Goal: Task Accomplishment & Management: Manage account settings

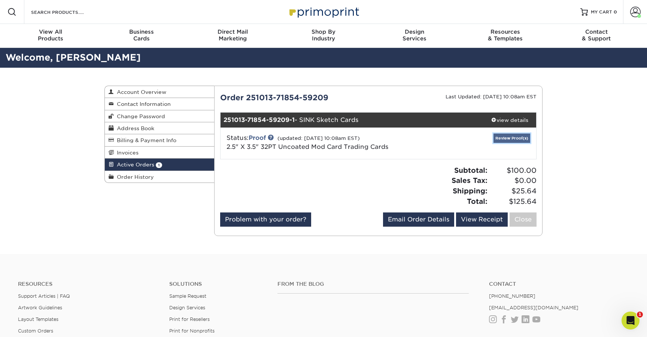
click at [513, 137] on link "Review Proof(s)" at bounding box center [511, 138] width 37 height 9
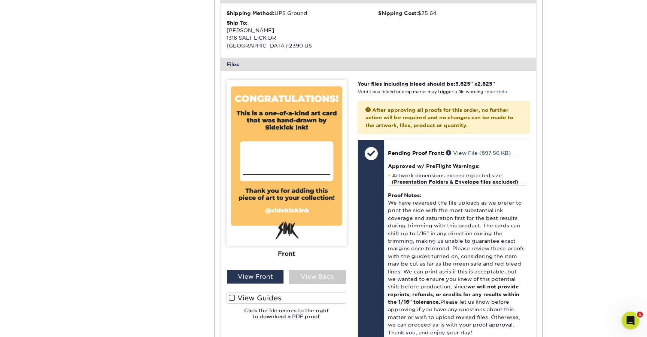
scroll to position [245, 0]
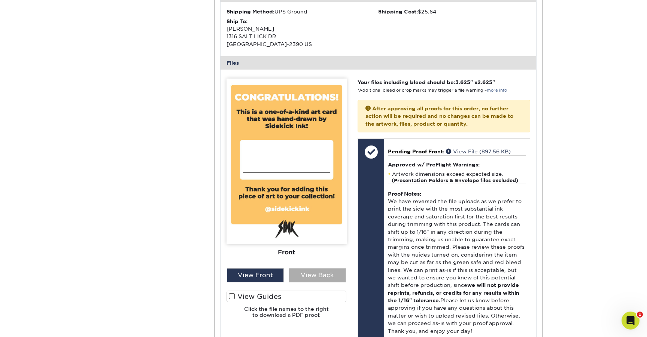
click at [305, 279] on div "View Back" at bounding box center [317, 275] width 57 height 14
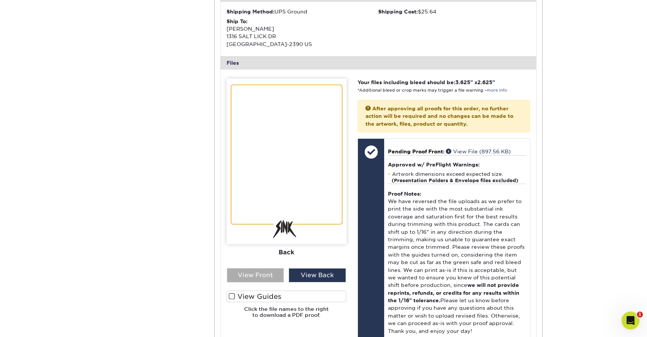
click at [269, 277] on div "View Front" at bounding box center [255, 275] width 57 height 14
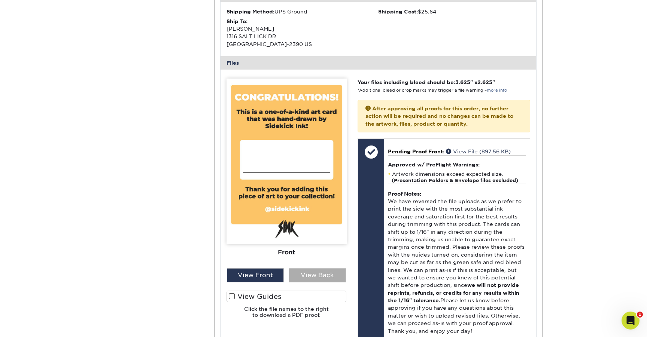
click at [307, 272] on div "View Back" at bounding box center [317, 275] width 57 height 14
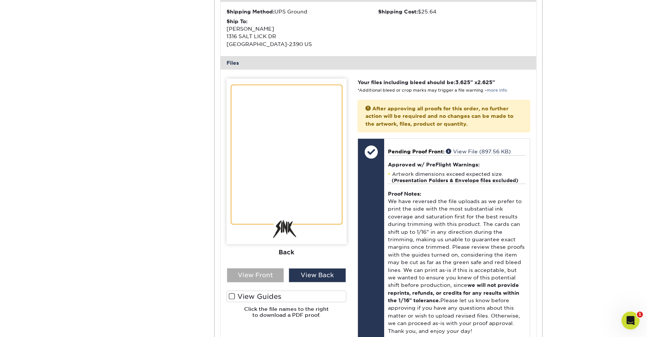
click at [271, 274] on div "View Front" at bounding box center [255, 275] width 57 height 14
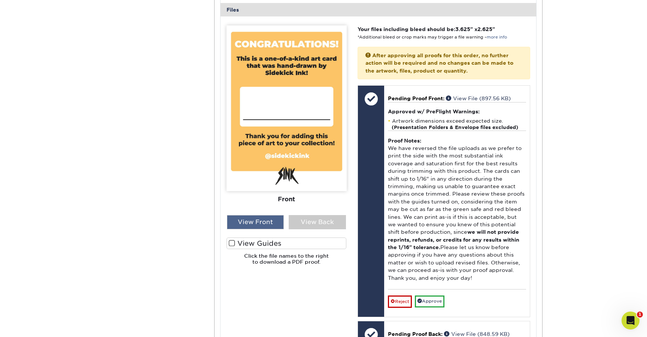
scroll to position [299, 0]
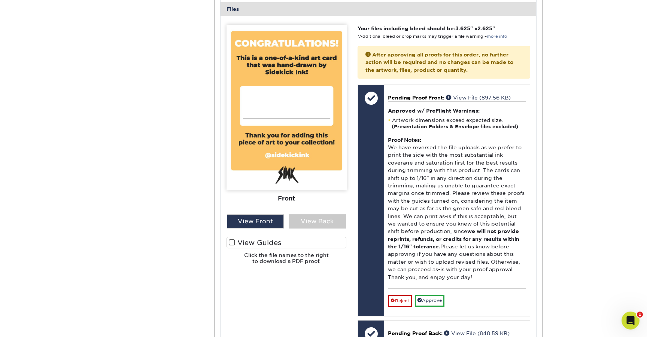
click at [232, 245] on span at bounding box center [232, 242] width 6 height 7
click at [0, 0] on input "View Guides" at bounding box center [0, 0] width 0 height 0
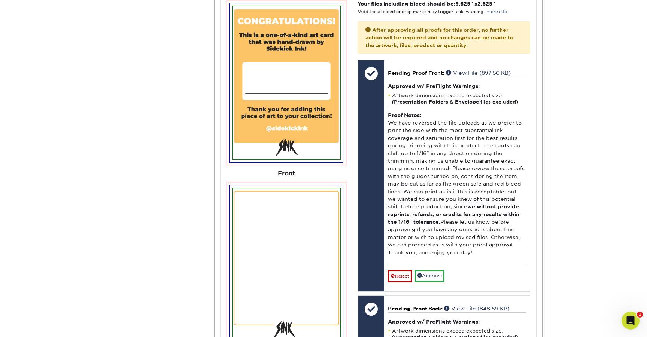
scroll to position [325, 0]
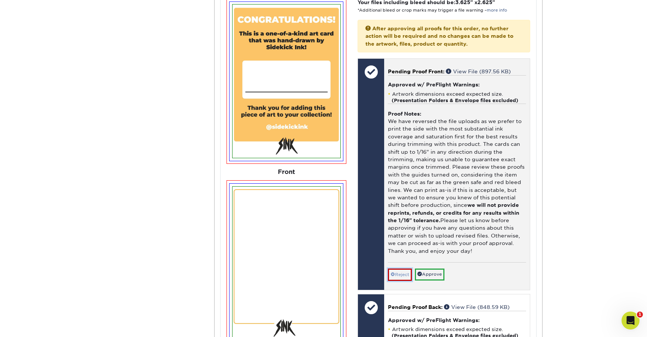
click at [406, 278] on link "Reject" at bounding box center [400, 275] width 24 height 12
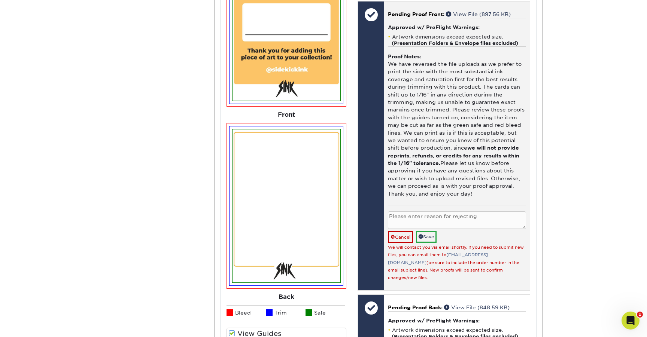
scroll to position [387, 0]
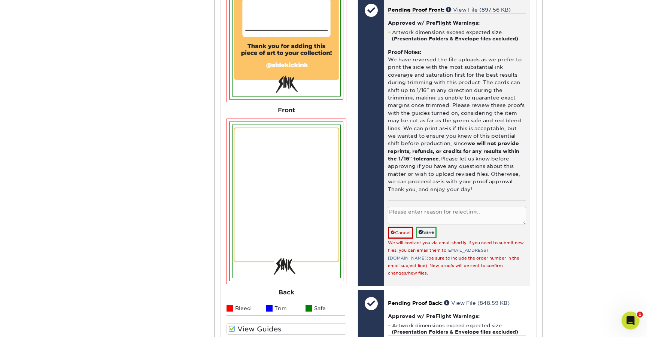
click at [409, 215] on textarea at bounding box center [457, 216] width 138 height 18
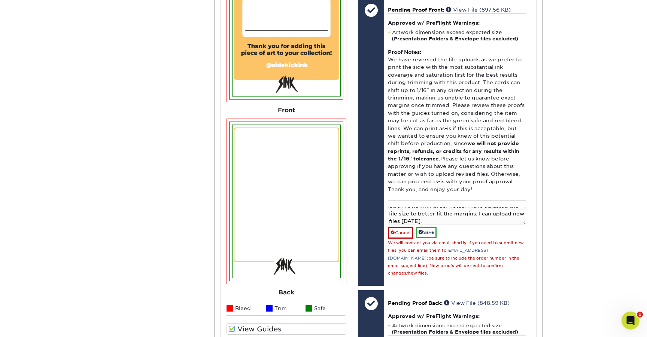
scroll to position [0, 0]
drag, startPoint x: 423, startPoint y: 222, endPoint x: 317, endPoint y: 149, distance: 129.0
click at [317, 149] on div "Please Upload Your Files We accept: PDF , JPEG 1 or TIFF 1 files. Submitting AI…" at bounding box center [378, 231] width 315 height 595
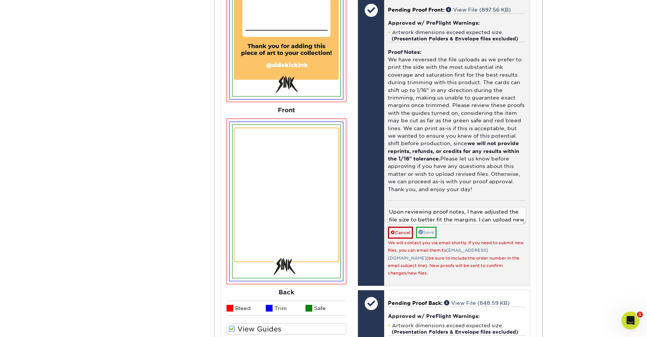
type textarea "Upon reviewing proof notes, I have adjusted the file size to better fit the mar…"
click at [431, 231] on link "Save" at bounding box center [426, 233] width 21 height 12
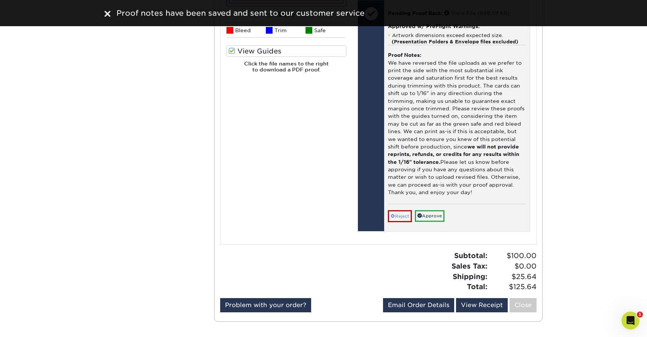
scroll to position [665, 0]
click at [404, 211] on link "Reject" at bounding box center [400, 216] width 24 height 12
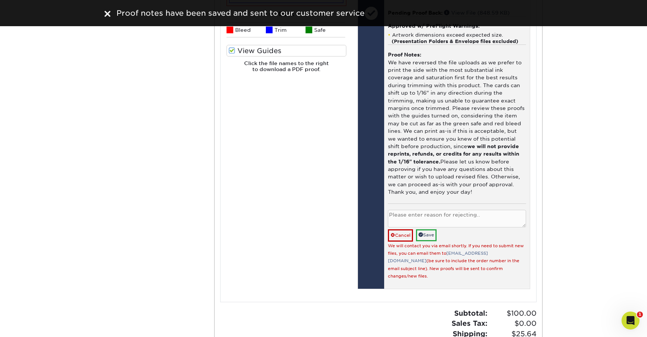
click at [407, 210] on textarea at bounding box center [457, 219] width 138 height 18
paste textarea "Upon reviewing proof notes, I have adjusted the file size to better fit the mar…"
type textarea "Upon reviewing proof notes, I have adjusted the file size to better fit the mar…"
click at [425, 229] on link "Save" at bounding box center [426, 235] width 21 height 12
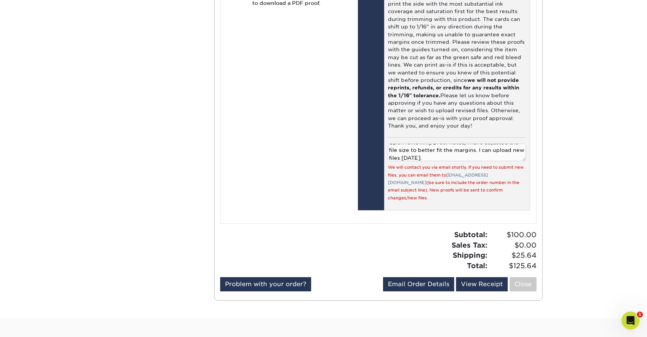
scroll to position [736, 0]
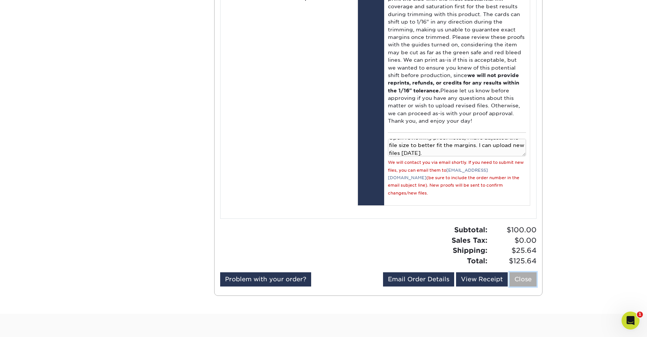
click at [520, 273] on link "Close" at bounding box center [523, 280] width 27 height 14
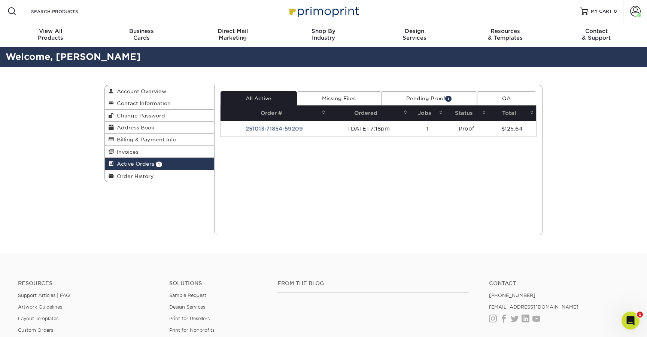
scroll to position [0, 0]
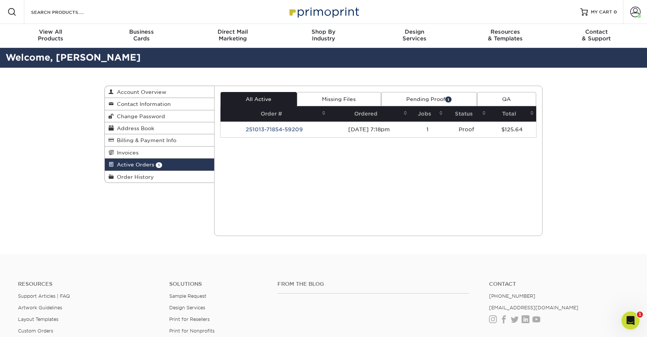
click at [74, 197] on div "Active Orders Account Overview Contact Information Change Password Address Book…" at bounding box center [323, 161] width 647 height 186
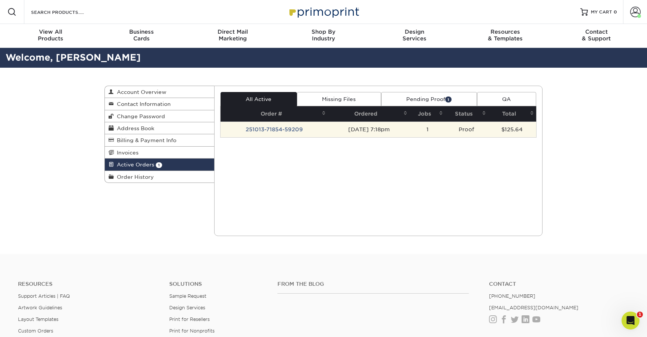
click at [276, 132] on td "251013-71854-59209" at bounding box center [275, 130] width 108 height 16
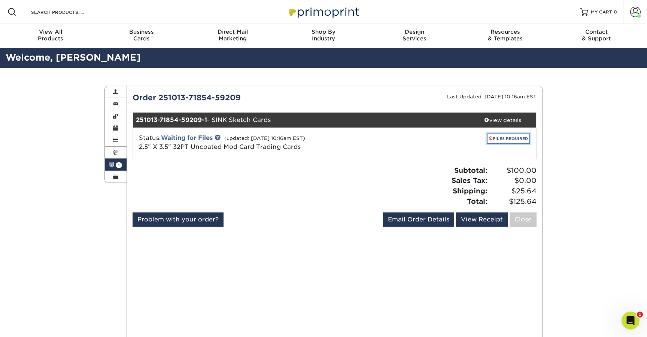
click at [507, 140] on link "FILES REQUIRED" at bounding box center [508, 139] width 43 height 10
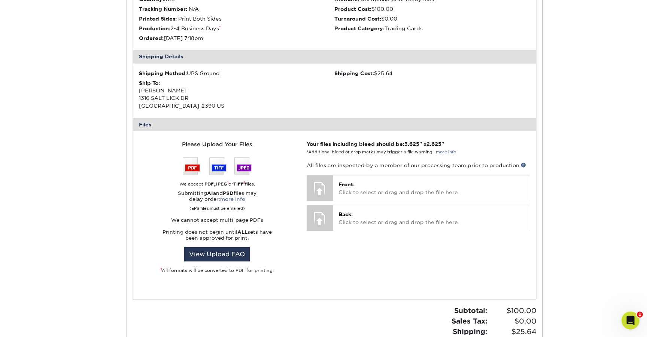
scroll to position [188, 0]
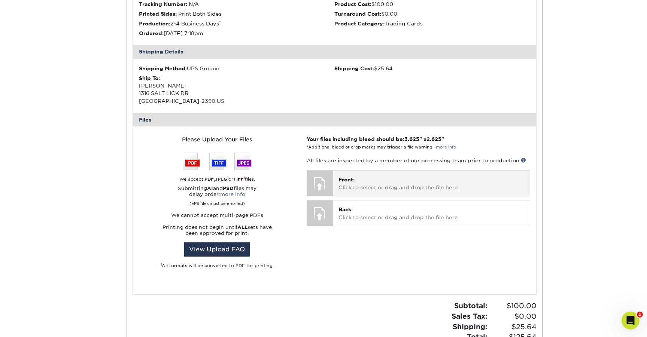
click at [343, 186] on p "Front: Click to select or drag and drop the file here." at bounding box center [431, 183] width 186 height 15
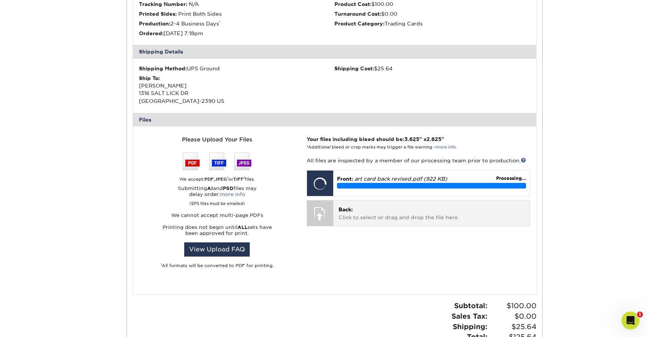
click at [403, 217] on p "Back: Click to select or drag and drop the file here." at bounding box center [431, 213] width 186 height 15
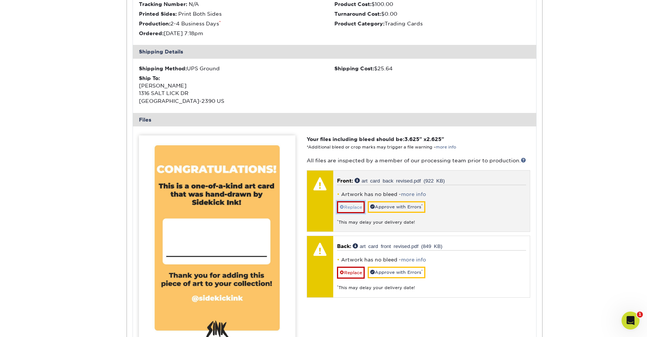
click at [360, 207] on link "Replace" at bounding box center [351, 207] width 28 height 12
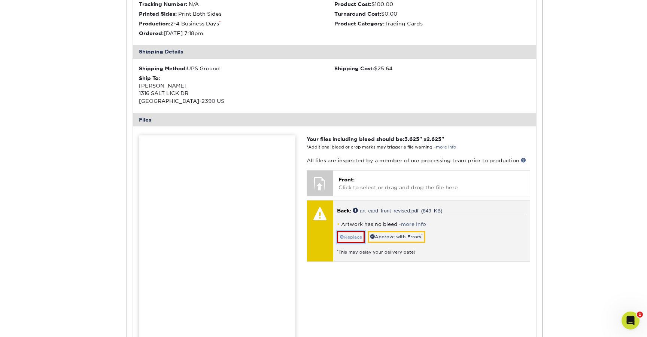
click at [356, 235] on link "Replace" at bounding box center [351, 237] width 28 height 12
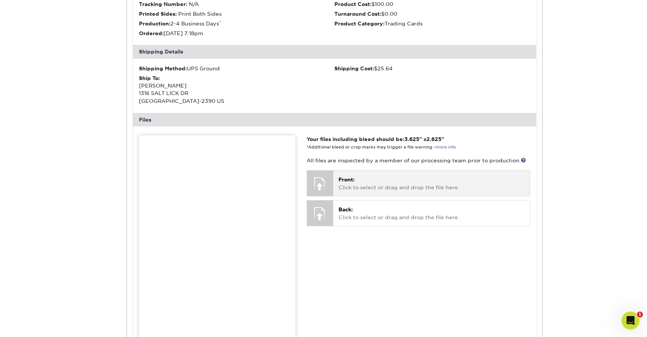
click at [372, 188] on p "Front: Click to select or drag and drop the file here." at bounding box center [431, 183] width 186 height 15
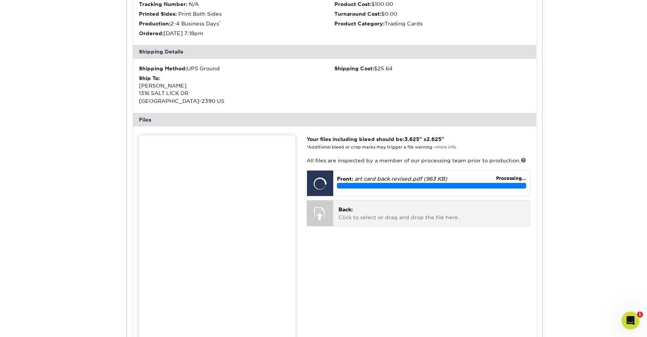
click at [387, 216] on p "Back: Click to select or drag and drop the file here." at bounding box center [431, 213] width 186 height 15
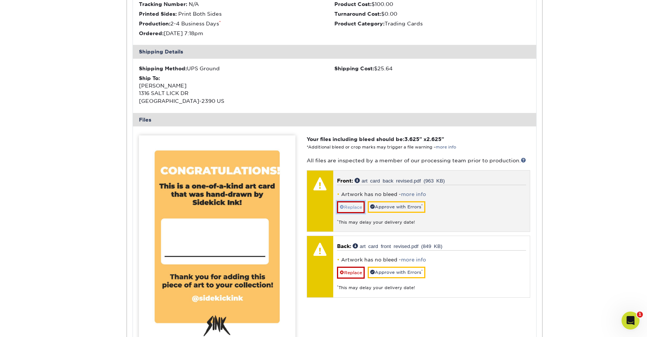
click at [356, 209] on link "Replace" at bounding box center [351, 207] width 28 height 12
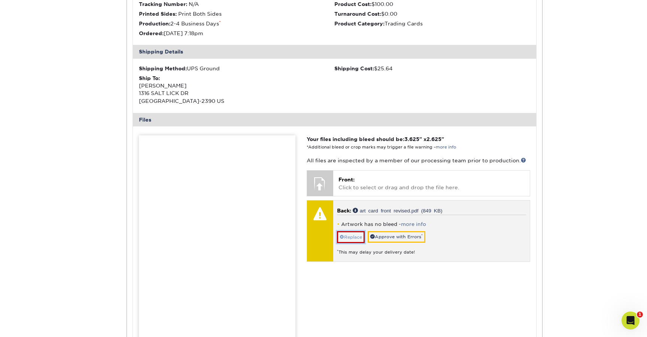
click at [359, 232] on link "Replace" at bounding box center [351, 237] width 28 height 12
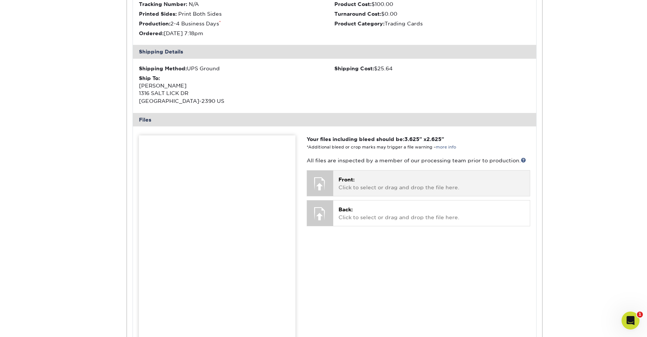
click at [374, 184] on p "Front: Click to select or drag and drop the file here." at bounding box center [431, 183] width 186 height 15
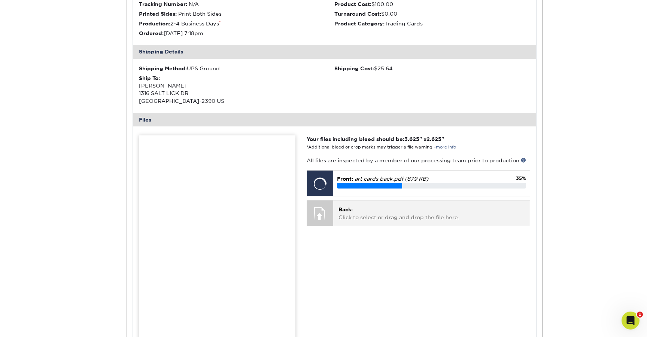
click at [368, 210] on p "Back: Click to select or drag and drop the file here." at bounding box center [431, 213] width 186 height 15
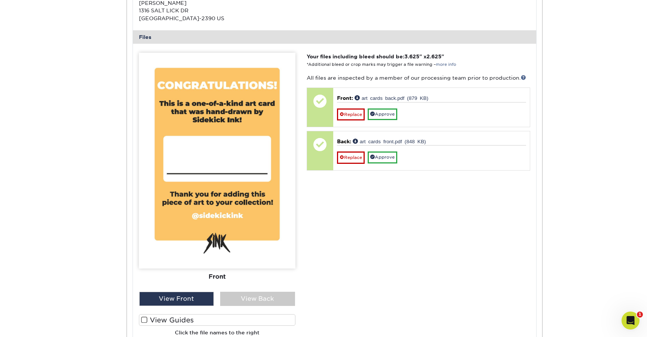
scroll to position [276, 0]
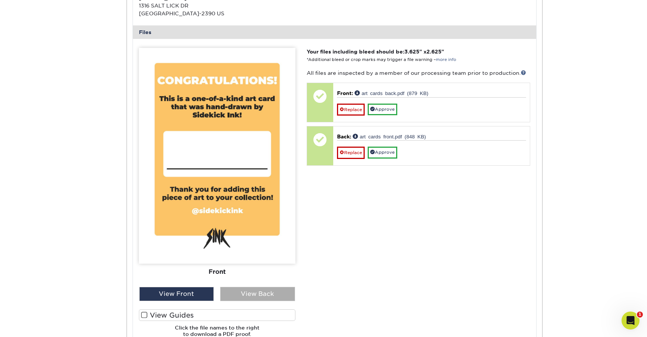
click at [259, 295] on div "View Back" at bounding box center [257, 294] width 75 height 14
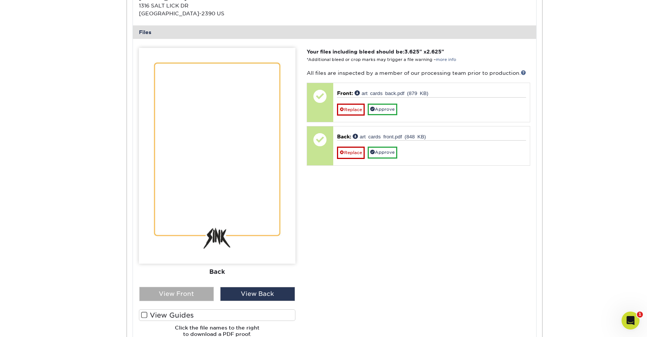
click at [213, 292] on div "View Front" at bounding box center [176, 294] width 75 height 14
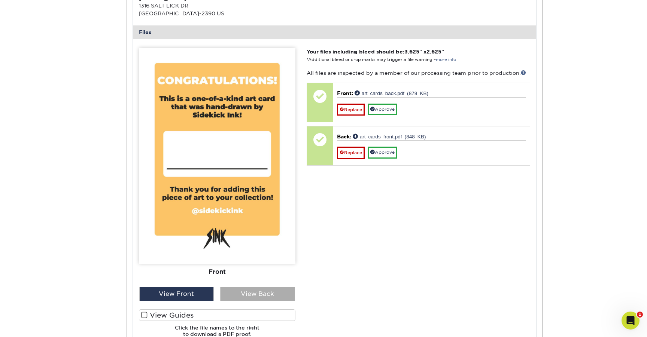
click at [240, 289] on div "View Back" at bounding box center [257, 294] width 75 height 14
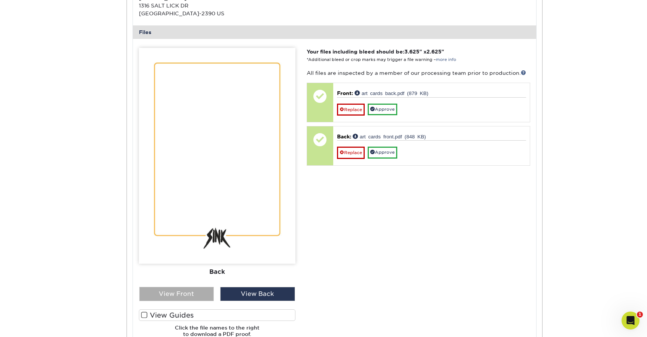
click at [201, 292] on div "View Front" at bounding box center [176, 294] width 75 height 14
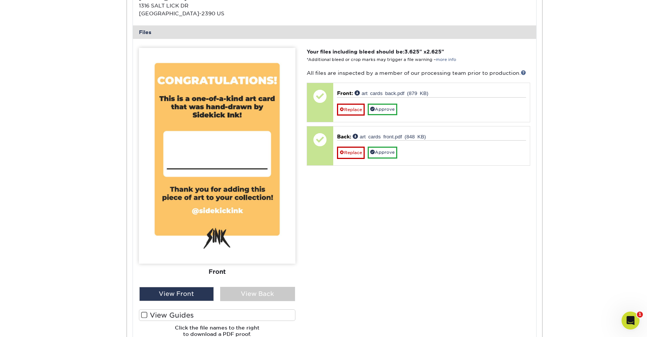
click at [145, 316] on span at bounding box center [144, 315] width 6 height 7
click at [0, 0] on input "View Guides" at bounding box center [0, 0] width 0 height 0
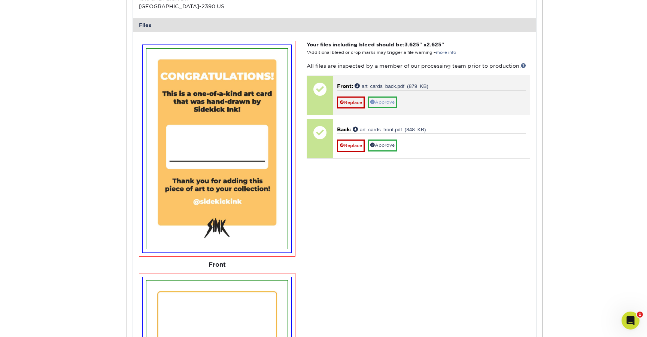
scroll to position [280, 0]
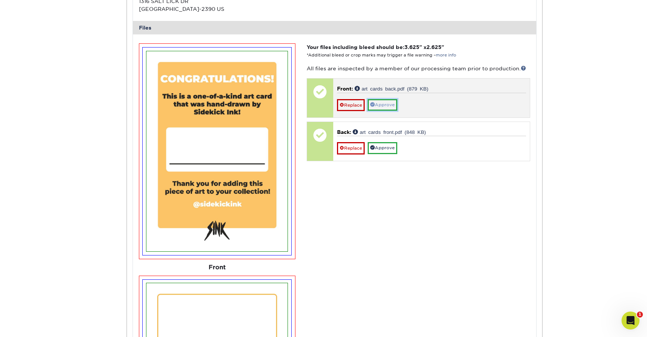
click at [389, 107] on link "Approve" at bounding box center [383, 105] width 30 height 12
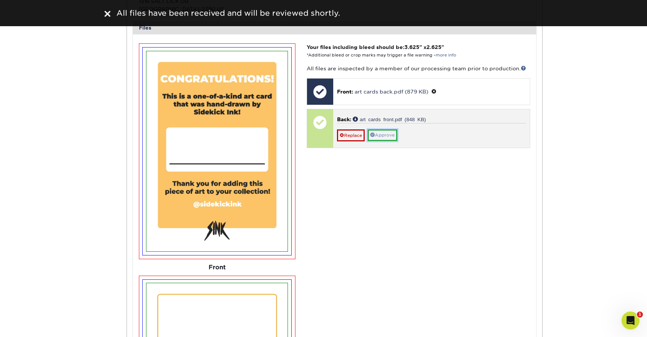
click at [391, 136] on link "Approve" at bounding box center [383, 136] width 30 height 12
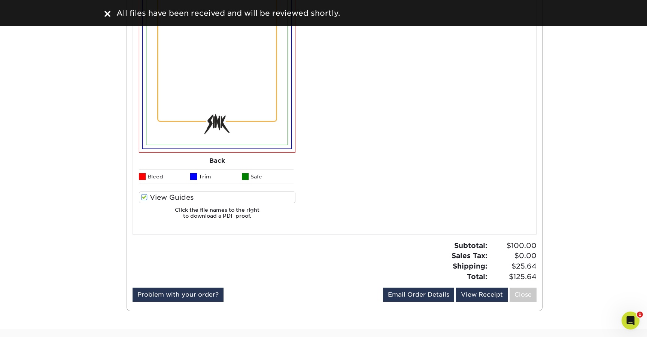
scroll to position [625, 0]
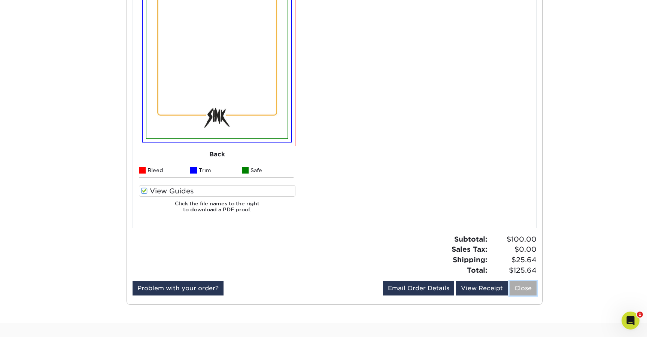
click at [521, 292] on link "Close" at bounding box center [523, 289] width 27 height 14
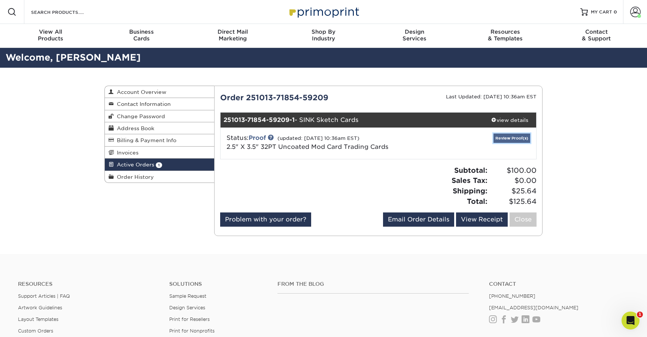
click at [513, 142] on link "Review Proof(s)" at bounding box center [511, 138] width 37 height 9
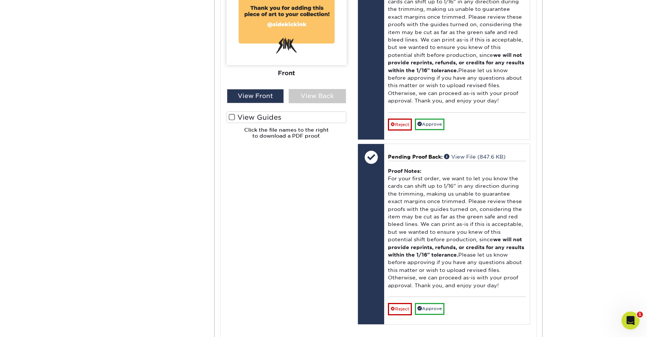
scroll to position [413, 0]
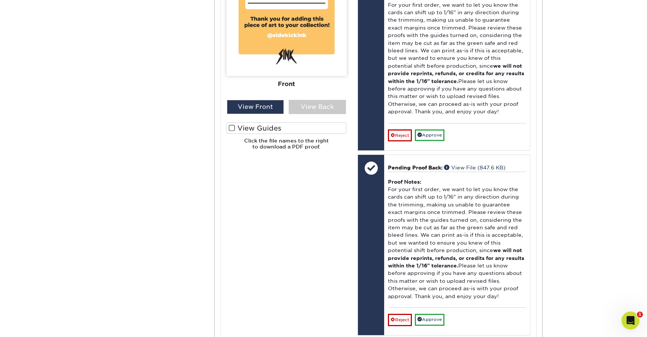
click at [230, 126] on span at bounding box center [232, 128] width 6 height 7
click at [0, 0] on input "View Guides" at bounding box center [0, 0] width 0 height 0
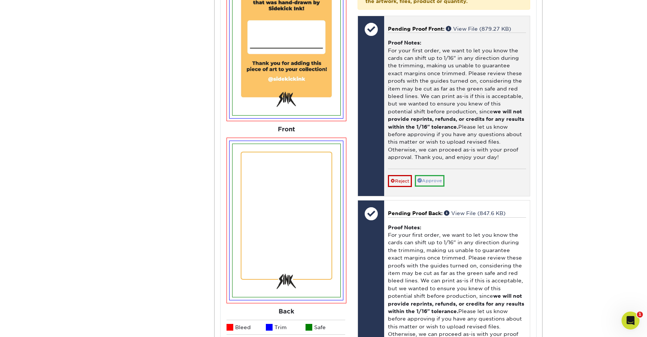
scroll to position [362, 0]
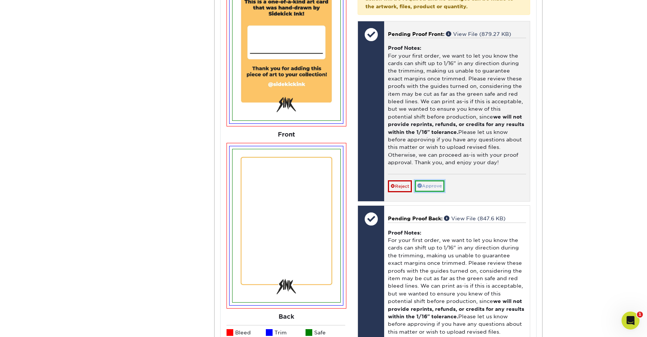
click at [443, 187] on link "Approve" at bounding box center [430, 186] width 30 height 12
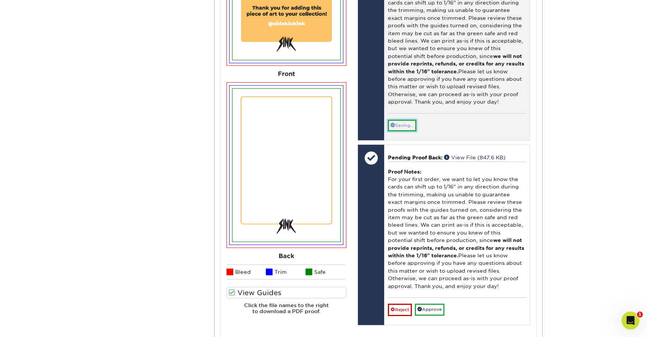
scroll to position [427, 0]
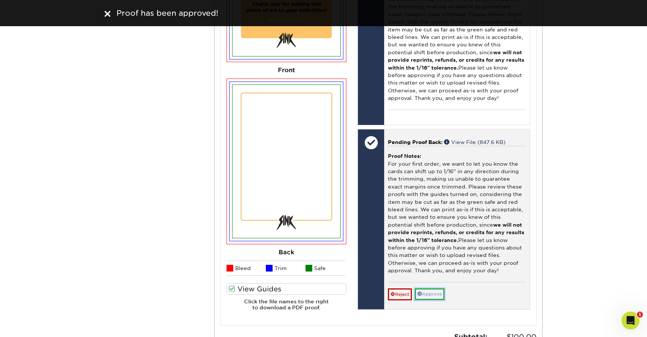
click at [443, 294] on link "Approve" at bounding box center [430, 295] width 30 height 12
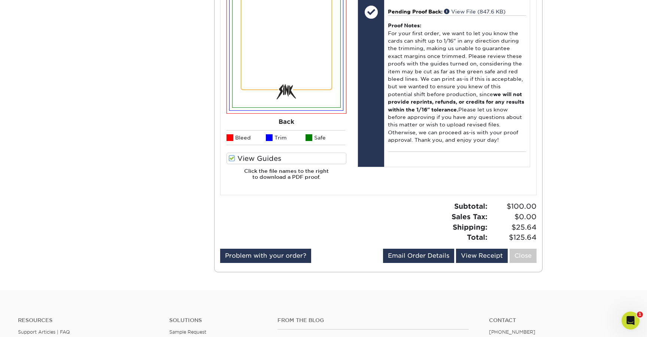
scroll to position [565, 0]
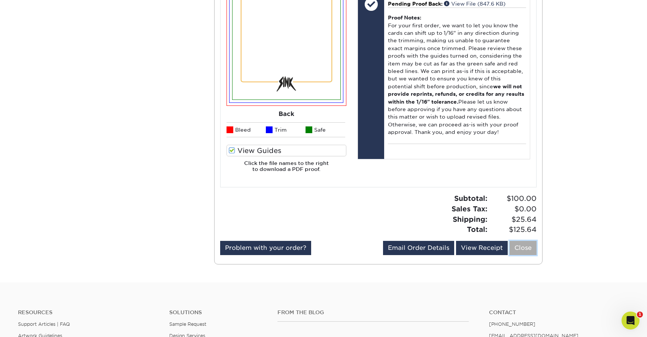
click at [521, 250] on link "Close" at bounding box center [523, 248] width 27 height 14
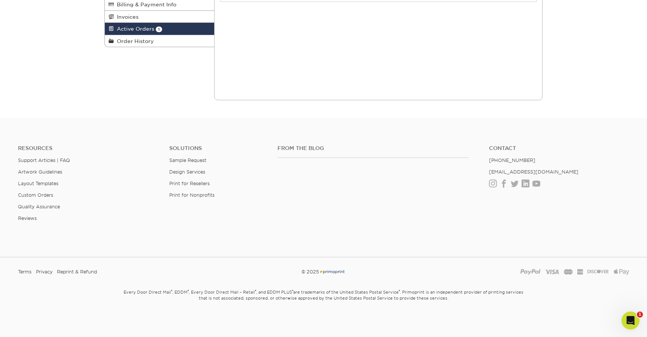
scroll to position [0, 0]
